Goal: Information Seeking & Learning: Learn about a topic

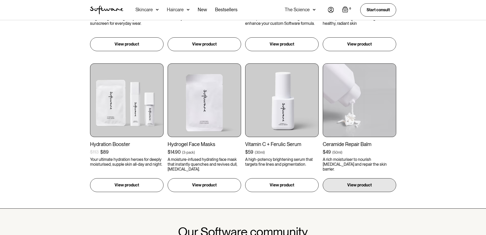
scroll to position [204, 0]
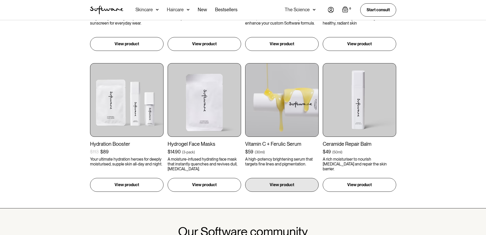
click at [279, 133] on img at bounding box center [282, 100] width 74 height 74
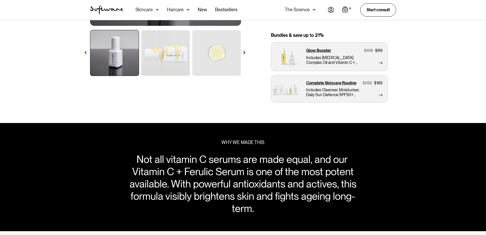
scroll to position [166, 0]
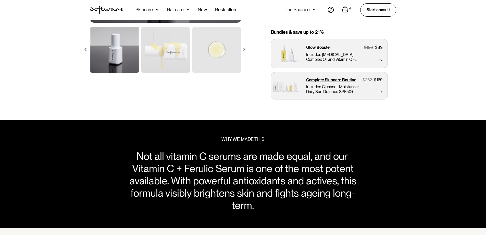
click at [244, 50] on img at bounding box center [244, 49] width 3 height 3
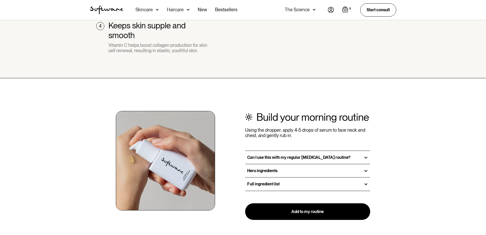
scroll to position [536, 0]
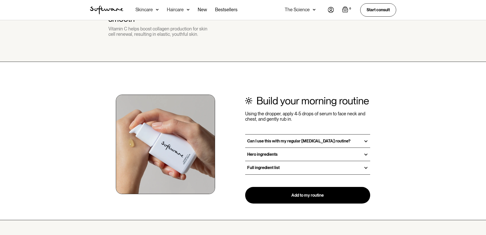
click at [255, 139] on strong "Can I use this with my regular [MEDICAL_DATA] routine?" at bounding box center [298, 140] width 103 height 5
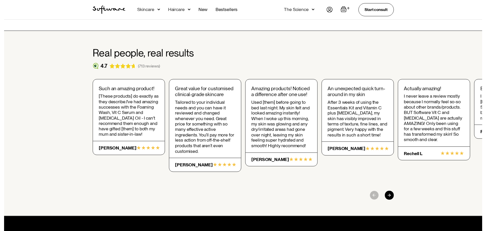
scroll to position [772, 0]
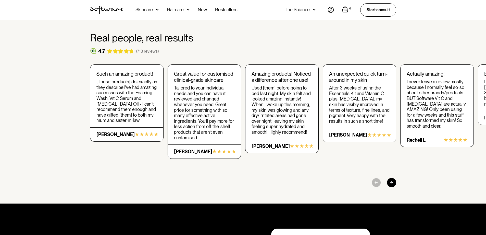
click at [391, 180] on div at bounding box center [391, 182] width 9 height 9
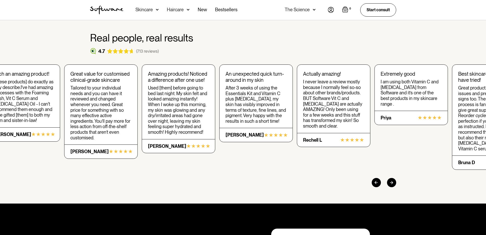
click at [391, 180] on div at bounding box center [391, 182] width 9 height 9
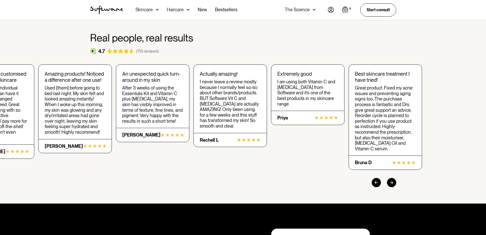
click at [391, 180] on div at bounding box center [391, 182] width 9 height 9
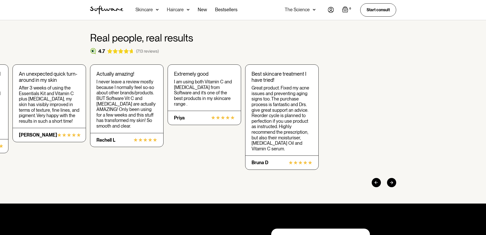
click at [152, 9] on div "Skincare" at bounding box center [144, 9] width 17 height 5
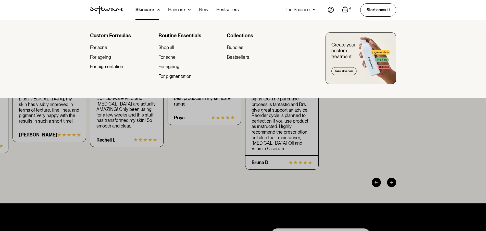
click at [205, 8] on link "New" at bounding box center [203, 10] width 9 height 20
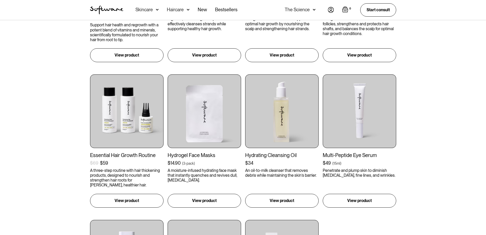
scroll to position [255, 0]
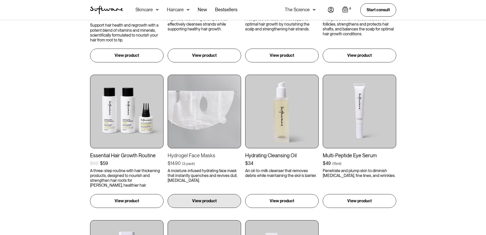
click at [193, 119] on img at bounding box center [205, 112] width 74 height 74
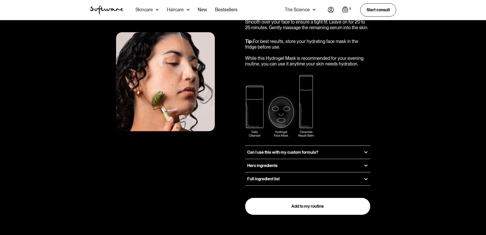
scroll to position [606, 0]
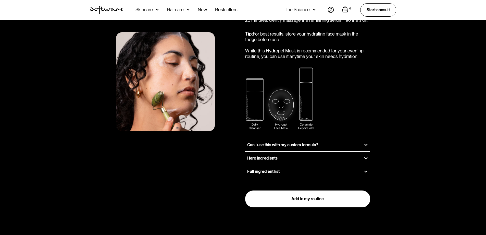
click at [250, 155] on h3 "Hero ingredients" at bounding box center [262, 157] width 30 height 5
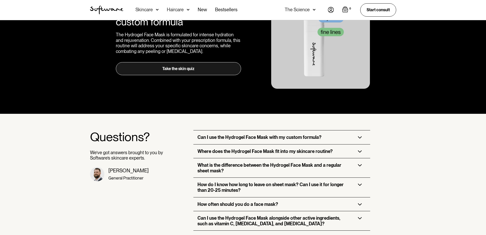
scroll to position [957, 0]
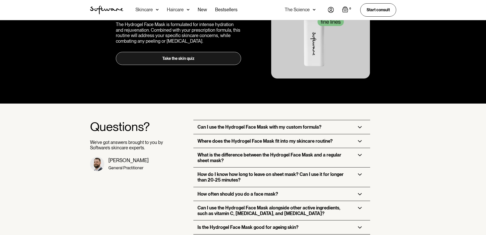
click at [205, 138] on h3 "Where does the Hydrogel Face Mask fit into my skincare routine?" at bounding box center [265, 141] width 135 height 6
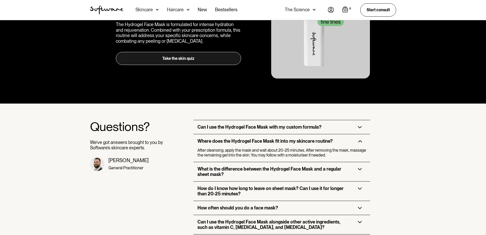
click at [221, 166] on h3 "What is the difference between the Hydrogel Face Mask and a regular sheet mask?" at bounding box center [274, 171] width 152 height 11
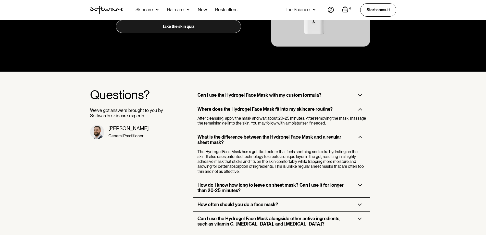
scroll to position [1002, 0]
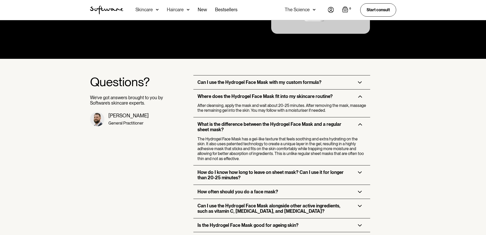
click at [222, 172] on h3 "How do I know how long to leave on sheet mask? Can I use it for longer than 20-…" at bounding box center [274, 174] width 152 height 11
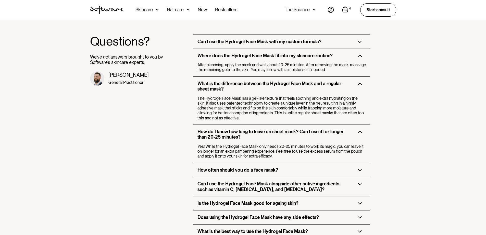
scroll to position [1047, 0]
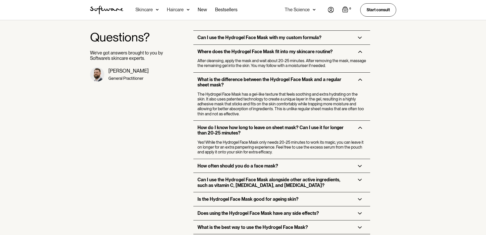
click at [220, 163] on h3 "How often should you do a face mask?" at bounding box center [238, 166] width 81 height 6
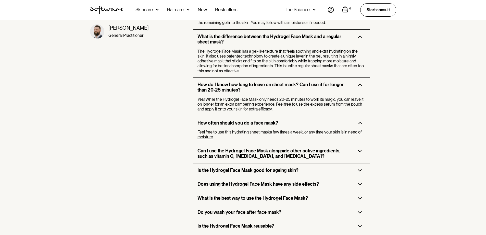
scroll to position [1091, 0]
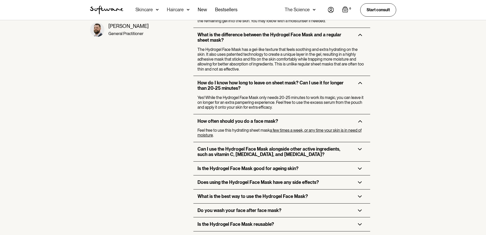
click at [220, 151] on h3 "Can I use the Hydrogel Face Mask alongside other active ingredients, such as vi…" at bounding box center [274, 151] width 152 height 11
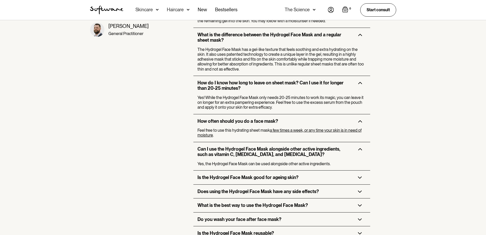
click at [228, 174] on h3 "Is the Hydrogel Face Mask good for ageing skin?" at bounding box center [248, 177] width 101 height 6
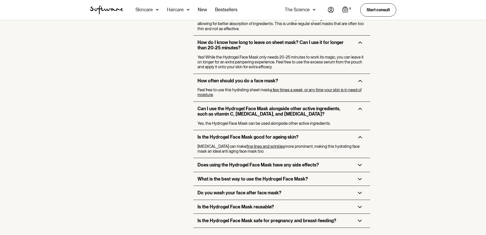
scroll to position [1155, 0]
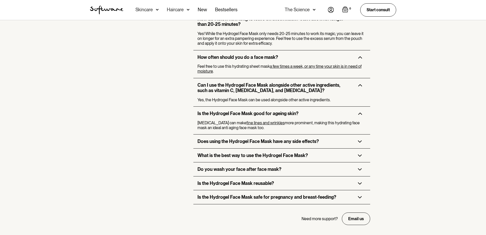
click at [221, 166] on h3 "Do you wash your face after face mask?" at bounding box center [240, 169] width 84 height 6
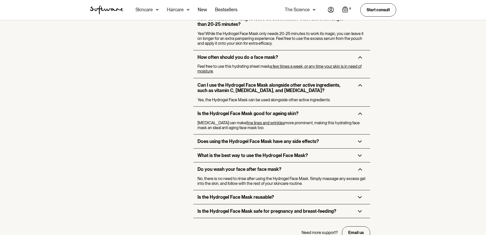
click at [223, 194] on h3 "Is the Hydrogel Face Mask reusable?" at bounding box center [236, 197] width 77 height 6
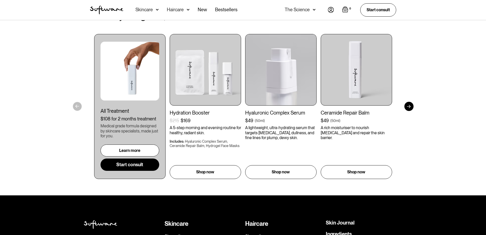
scroll to position [1436, 0]
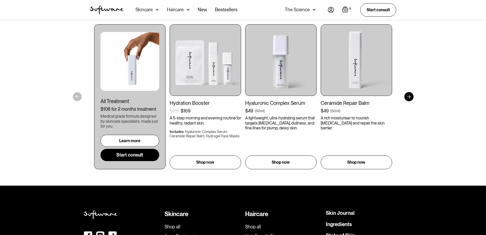
click at [411, 92] on div at bounding box center [409, 96] width 9 height 9
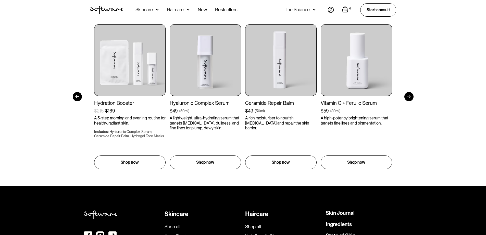
click at [411, 92] on div at bounding box center [409, 96] width 9 height 9
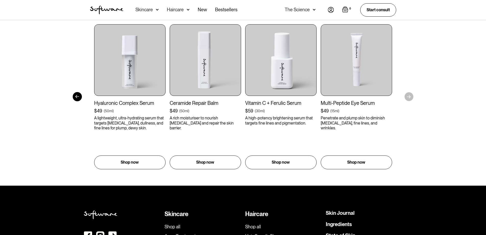
click at [411, 90] on section "Get to your goals, faster All Treatment $108 for 2 months treatment Medical gra…" at bounding box center [243, 84] width 486 height 202
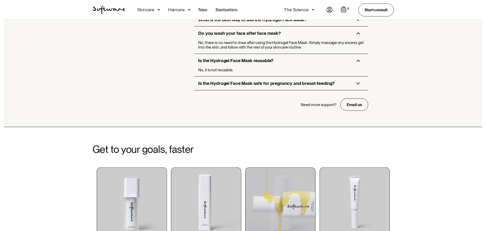
scroll to position [1238, 0]
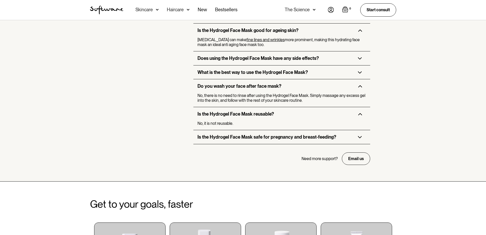
click at [148, 9] on div "Skincare" at bounding box center [144, 9] width 17 height 5
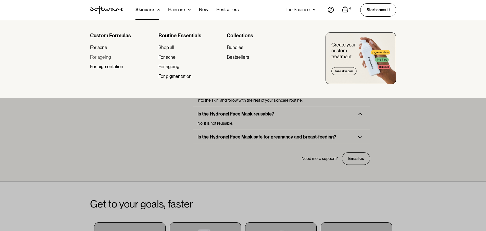
click at [108, 57] on div "For ageing" at bounding box center [100, 57] width 21 height 6
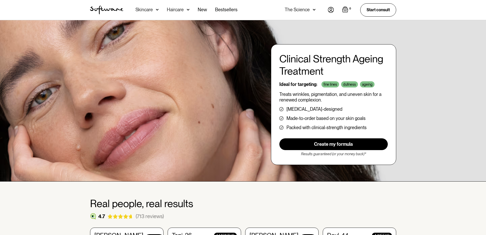
click at [146, 9] on div "Skincare" at bounding box center [144, 9] width 17 height 5
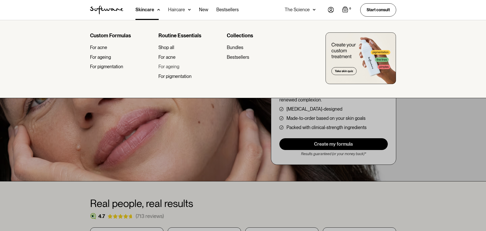
click at [177, 68] on div "For ageing" at bounding box center [169, 67] width 21 height 6
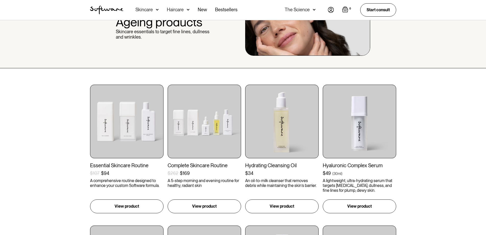
scroll to position [45, 0]
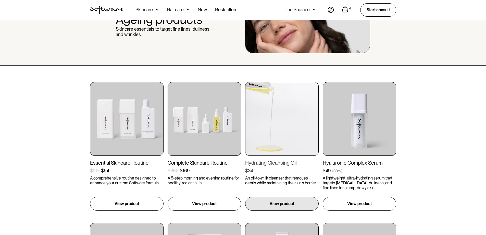
click at [274, 125] on img at bounding box center [282, 119] width 74 height 74
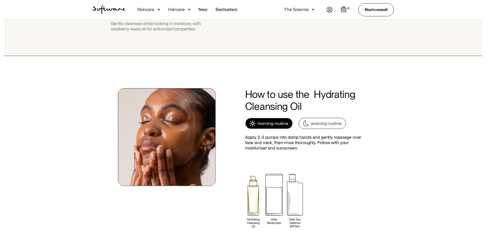
scroll to position [472, 0]
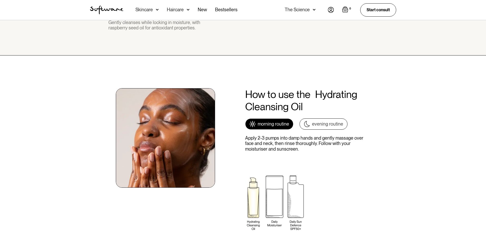
click at [150, 9] on div "Skincare" at bounding box center [144, 9] width 17 height 5
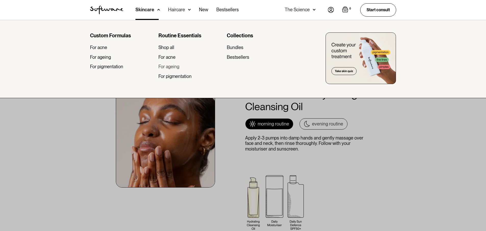
click at [176, 65] on div "For ageing" at bounding box center [169, 67] width 21 height 6
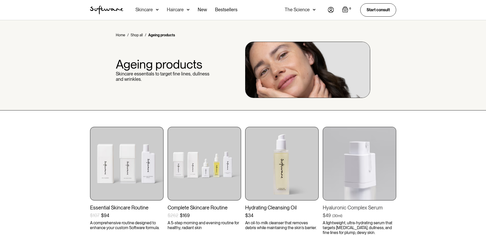
click at [353, 173] on img at bounding box center [360, 164] width 74 height 74
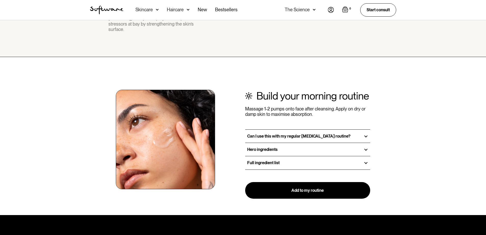
scroll to position [536, 0]
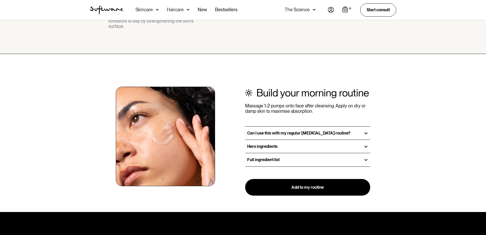
click at [280, 130] on strong "Can I use this with my regular [MEDICAL_DATA] routine?" at bounding box center [298, 132] width 103 height 5
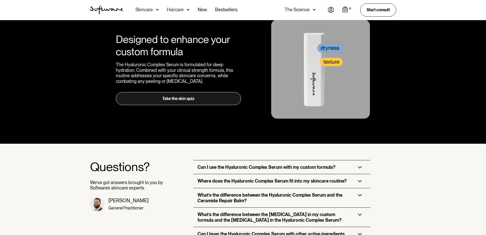
scroll to position [798, 0]
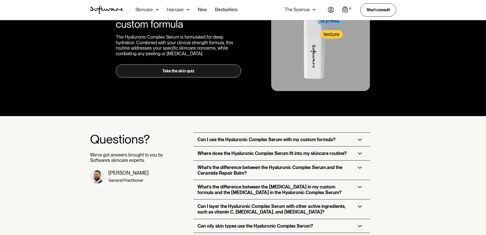
click at [273, 150] on h3 "Where does the Hyaluronic Complex Serum fit into my skincare routine?" at bounding box center [272, 153] width 149 height 6
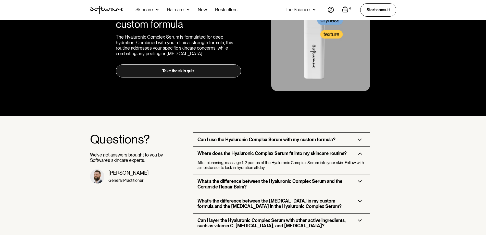
click at [253, 178] on h3 "What’s the difference between the Hyaluronic Complex Serum and the Ceramide Rep…" at bounding box center [274, 183] width 152 height 11
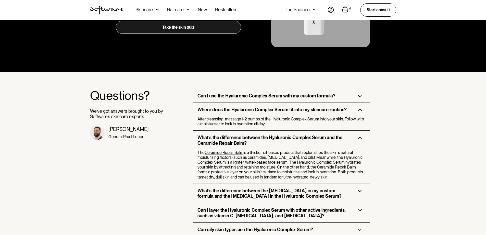
scroll to position [862, 0]
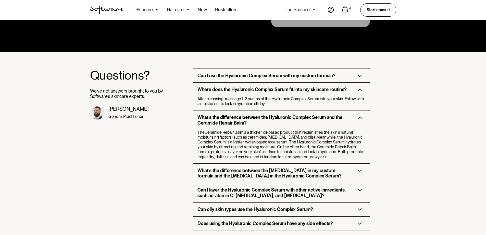
click at [292, 167] on h3 "What’s the difference between the [MEDICAL_DATA] in my custom formula and the […" at bounding box center [274, 172] width 152 height 11
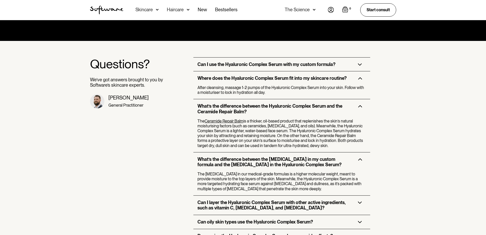
scroll to position [874, 0]
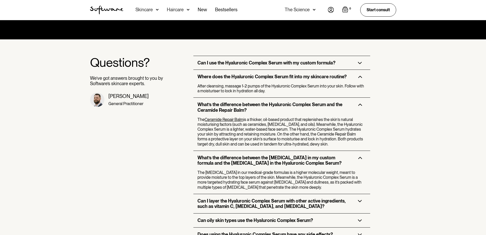
click at [237, 198] on h3 "Can I layer the Hyaluronic Complex Serum with other active ingredients, such as…" at bounding box center [274, 203] width 152 height 11
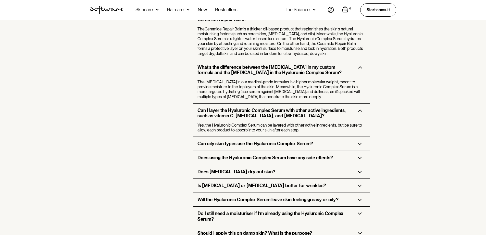
scroll to position [970, 0]
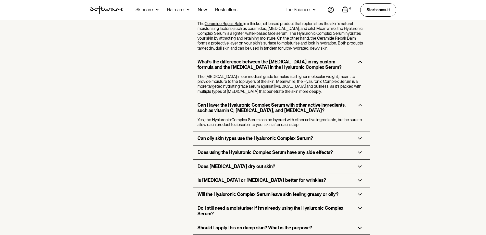
click at [236, 159] on div "Does [MEDICAL_DATA] dry out skin?" at bounding box center [281, 166] width 177 height 14
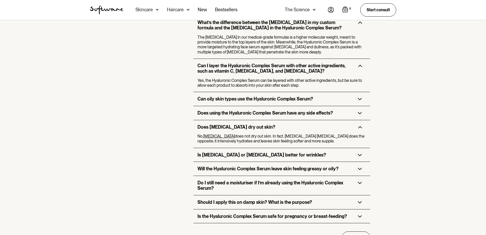
scroll to position [1027, 0]
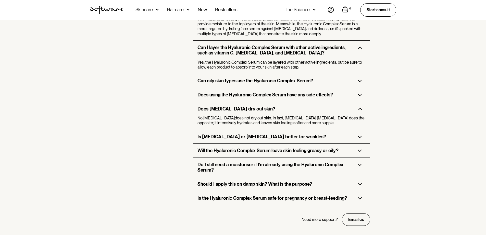
click at [235, 134] on h3 "Is [MEDICAL_DATA] or [MEDICAL_DATA] better for wrinkles?" at bounding box center [262, 137] width 129 height 6
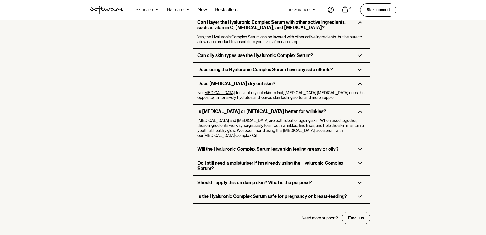
scroll to position [1053, 0]
click at [292, 160] on h3 "Do I still need a moisturiser if I’m already using the Hyaluronic Complex Serum?" at bounding box center [274, 165] width 152 height 11
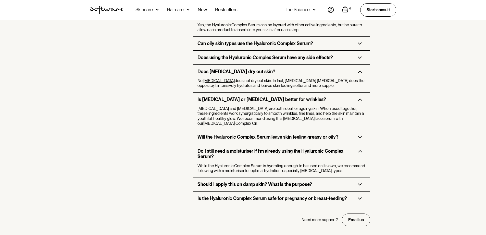
scroll to position [1066, 0]
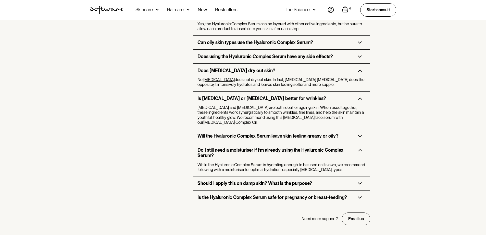
click at [288, 180] on h3 "Should I apply this on damp skin? What is the purpose?" at bounding box center [255, 183] width 115 height 6
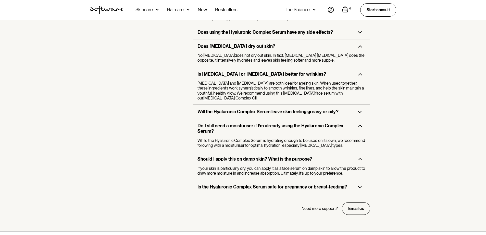
scroll to position [1084, 0]
